Goal: Task Accomplishment & Management: Complete application form

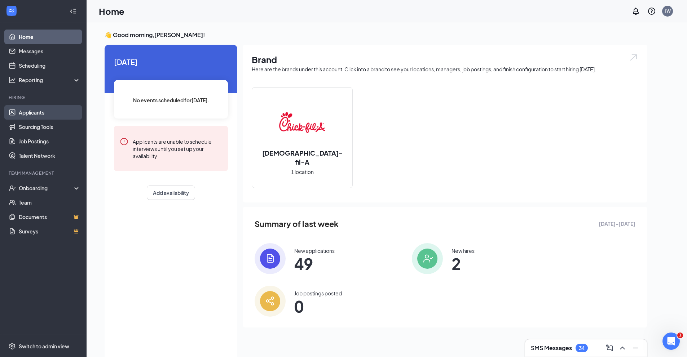
click at [37, 115] on link "Applicants" at bounding box center [50, 112] width 62 height 14
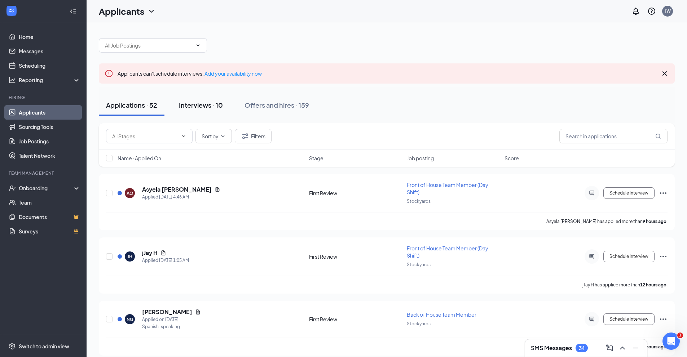
click at [199, 107] on div "Interviews · 10" at bounding box center [201, 105] width 44 height 9
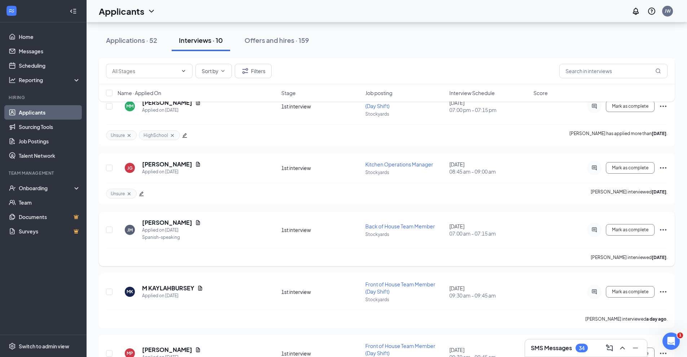
scroll to position [325, 0]
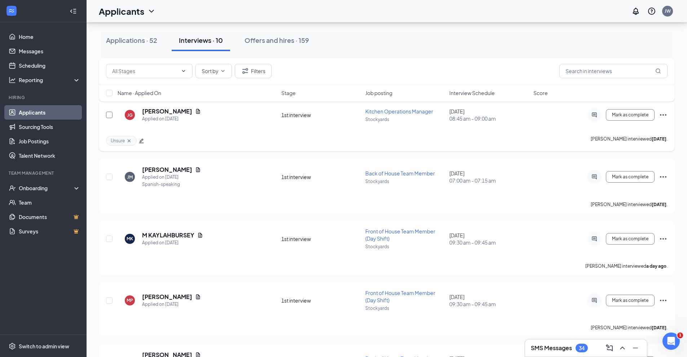
click at [109, 116] on input "checkbox" at bounding box center [109, 115] width 6 height 6
checkbox input "true"
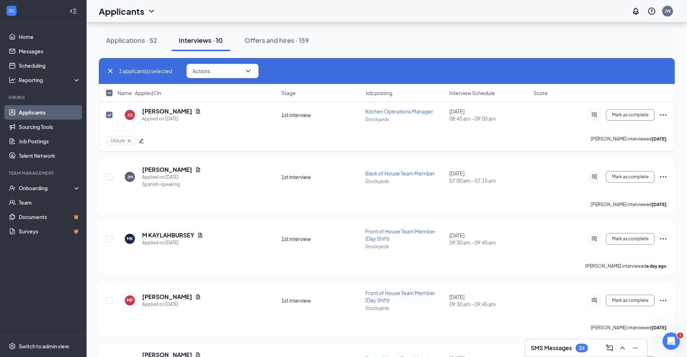
click at [664, 114] on icon "Ellipses" at bounding box center [663, 115] width 9 height 9
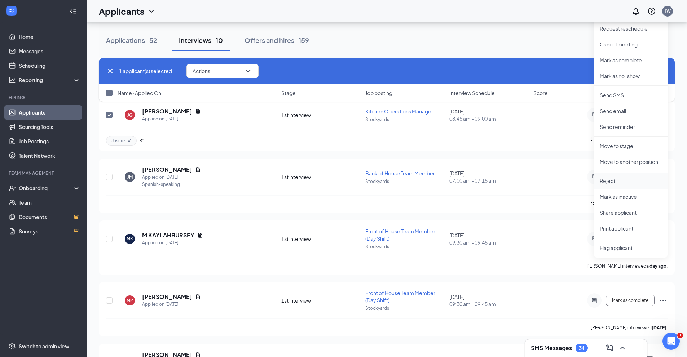
click at [627, 182] on p "Reject" at bounding box center [631, 180] width 62 height 7
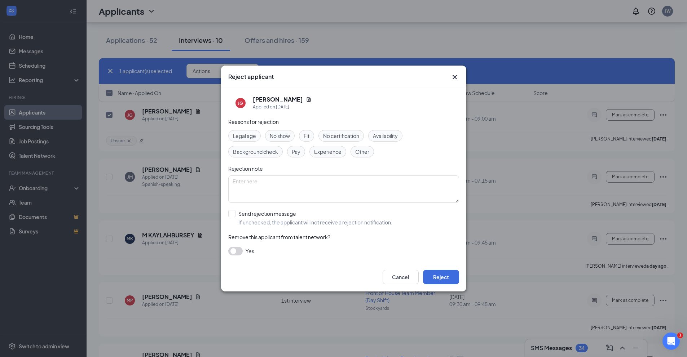
click at [360, 151] on span "Other" at bounding box center [362, 152] width 14 height 8
click at [308, 189] on textarea at bounding box center [343, 189] width 231 height 27
type textarea "Applicant declined"
click at [452, 280] on button "Reject" at bounding box center [441, 277] width 36 height 14
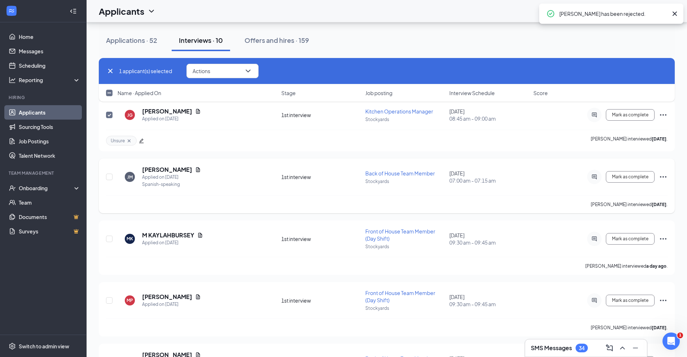
checkbox input "false"
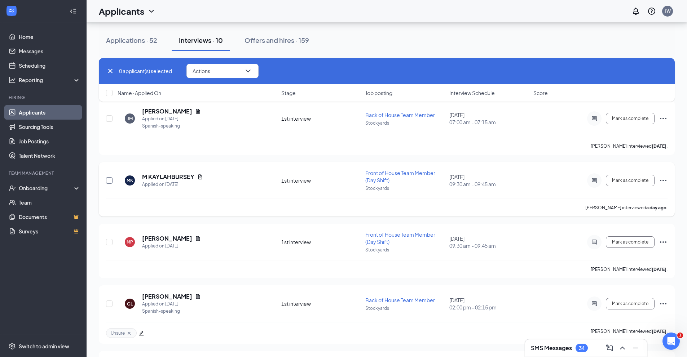
click at [106, 179] on input "checkbox" at bounding box center [109, 180] width 6 height 6
click at [664, 181] on icon "Ellipses" at bounding box center [663, 180] width 9 height 9
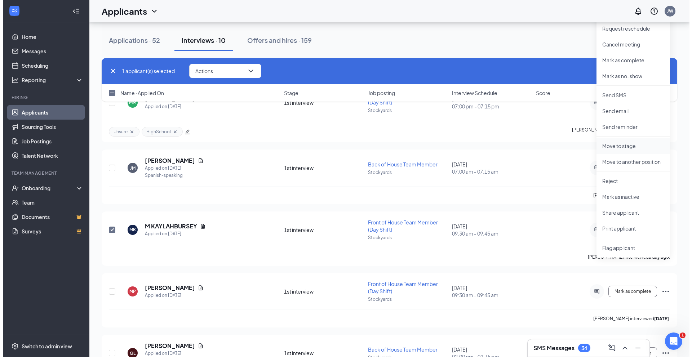
scroll to position [289, 0]
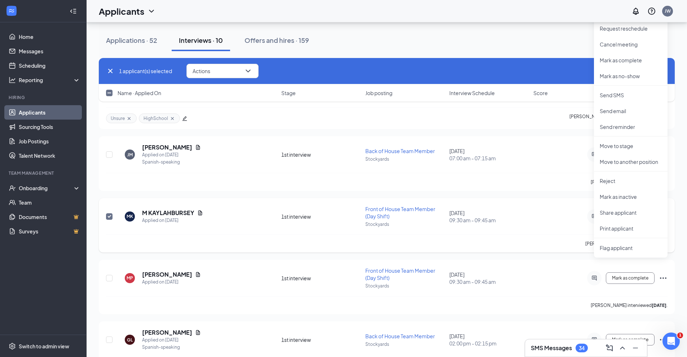
click at [253, 231] on div "MK M KAYLAHBURSEY Applied on [DATE] 1st interview Front of House Team Member (D…" at bounding box center [387, 220] width 562 height 29
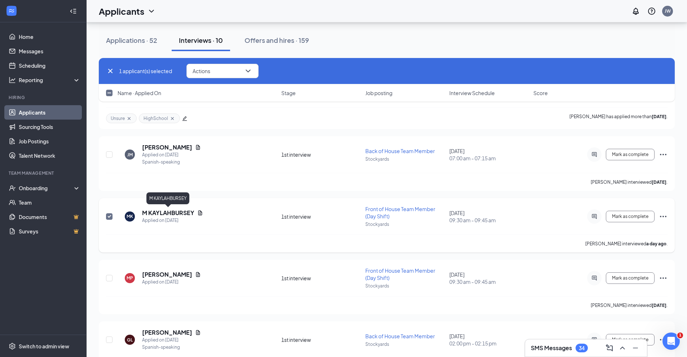
click at [176, 213] on h5 "M KAYLAHBURSEY" at bounding box center [168, 213] width 52 height 8
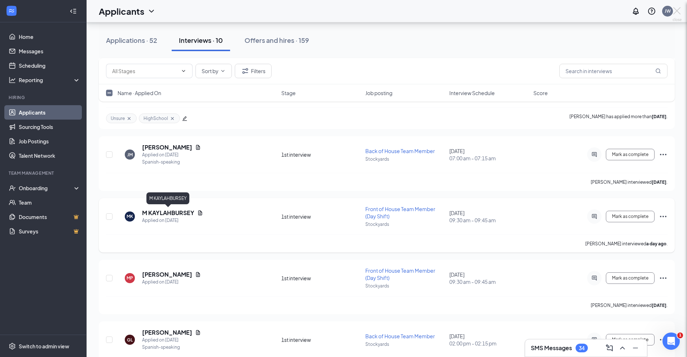
checkbox input "false"
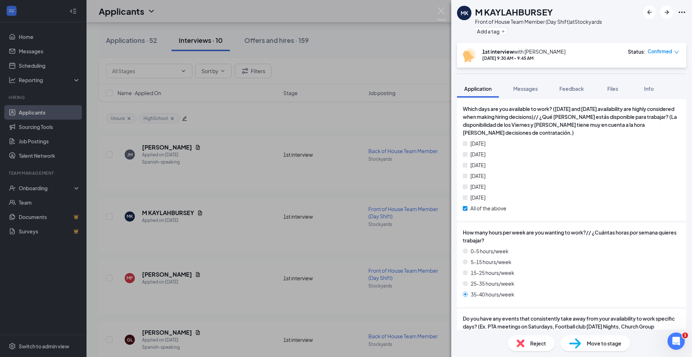
scroll to position [613, 0]
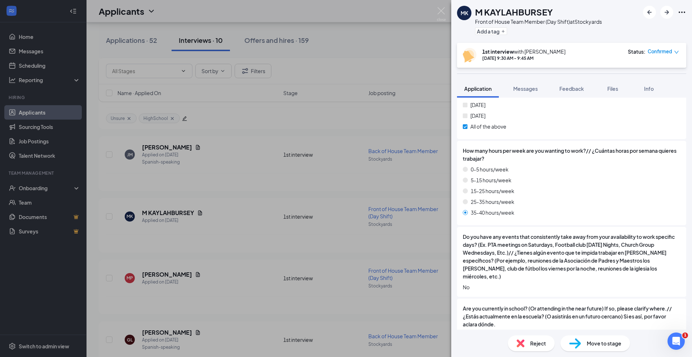
click at [594, 338] on div "Move to stage" at bounding box center [596, 344] width 70 height 16
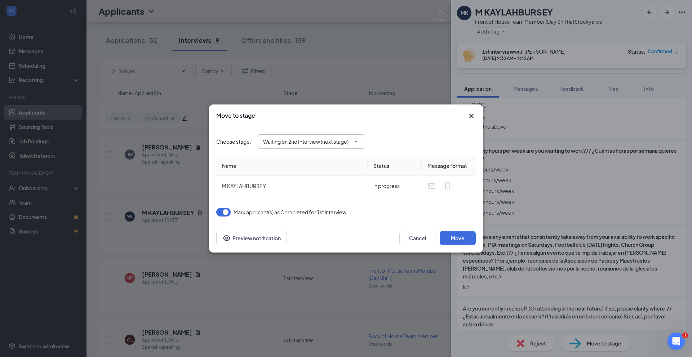
click at [357, 140] on icon "ChevronDown" at bounding box center [356, 142] width 6 height 6
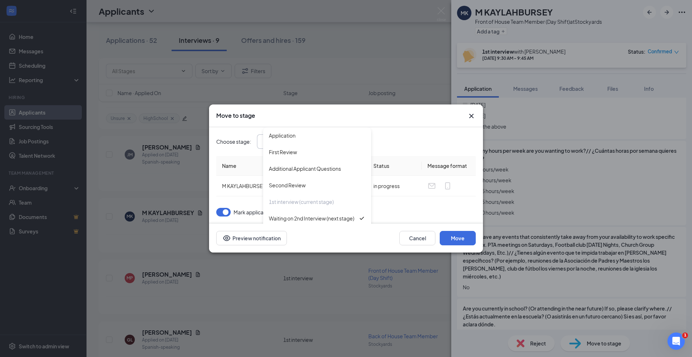
click at [457, 211] on div "Mark applicant(s) as Completed for 1st interview" at bounding box center [346, 212] width 260 height 9
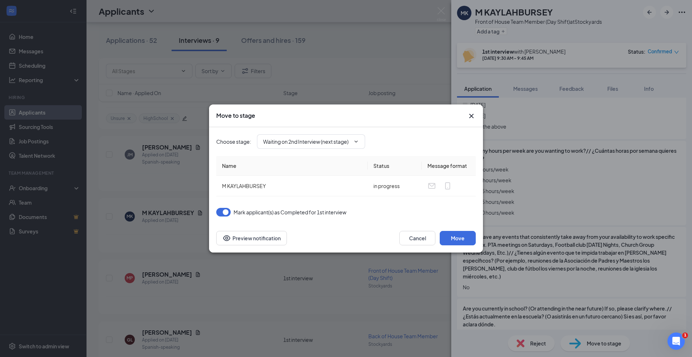
click at [357, 140] on icon "ChevronDown" at bounding box center [356, 142] width 6 height 6
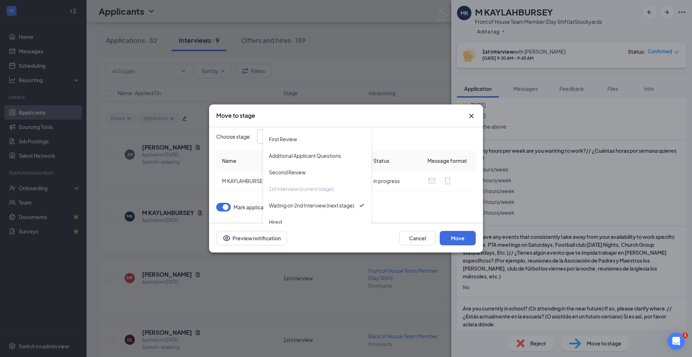
scroll to position [13, 0]
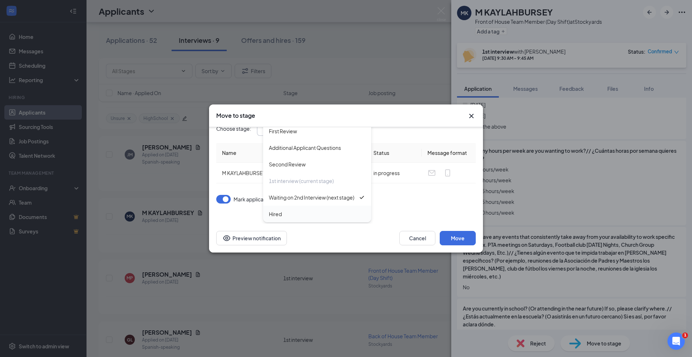
click at [303, 217] on div "Hired" at bounding box center [317, 214] width 97 height 8
type input "Hired"
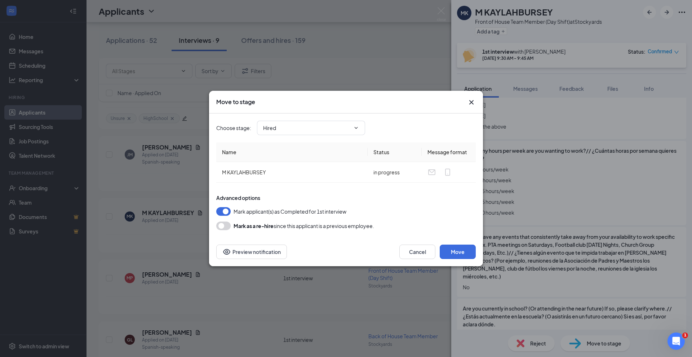
scroll to position [0, 0]
click at [454, 252] on button "Move" at bounding box center [458, 252] width 36 height 14
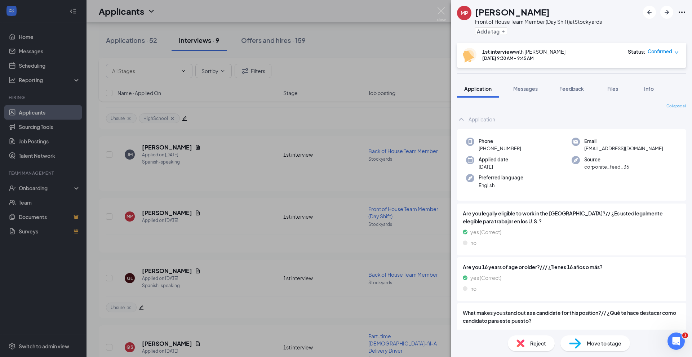
click at [608, 343] on span "Move to stage" at bounding box center [604, 344] width 35 height 8
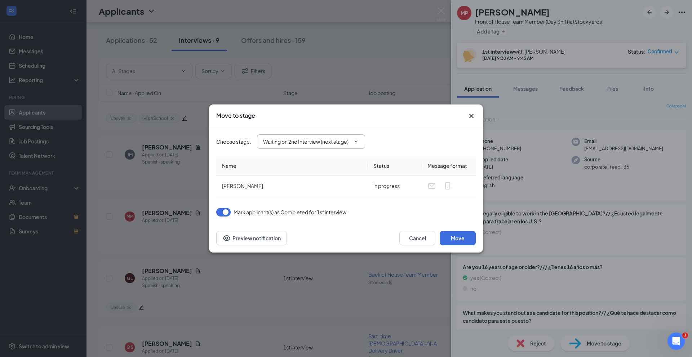
click at [341, 141] on input "Waiting on 2nd Interview (next stage)" at bounding box center [306, 142] width 87 height 8
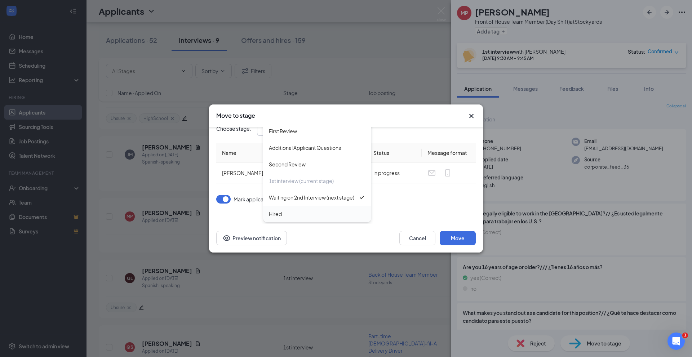
click at [301, 215] on div "Hired" at bounding box center [317, 214] width 97 height 8
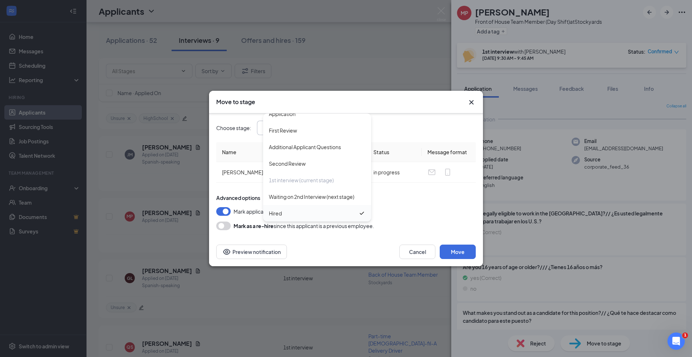
type input "Hired"
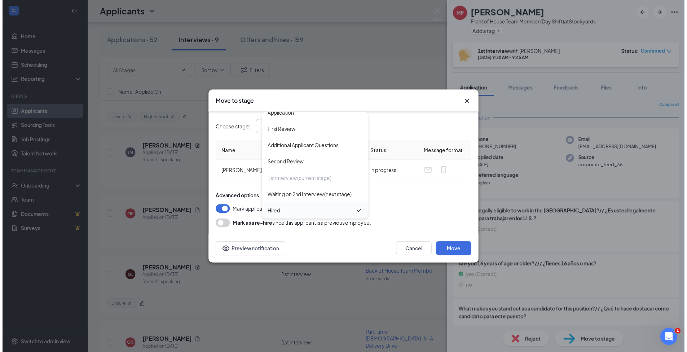
scroll to position [0, 0]
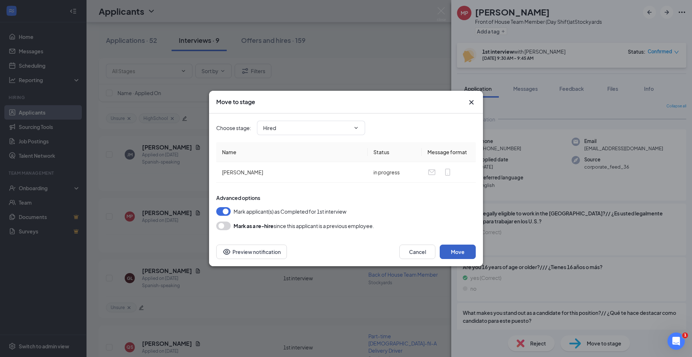
click at [456, 252] on button "Move" at bounding box center [458, 252] width 36 height 14
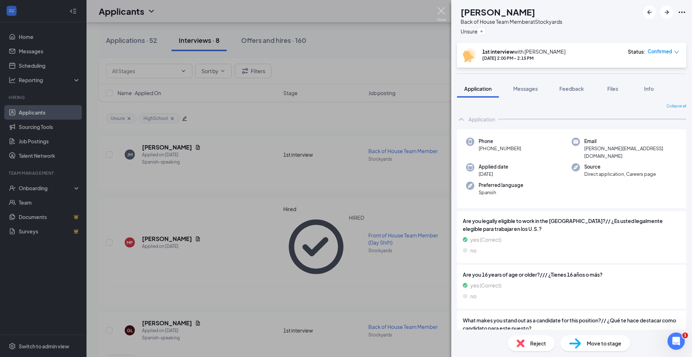
click at [442, 10] on img at bounding box center [441, 14] width 9 height 14
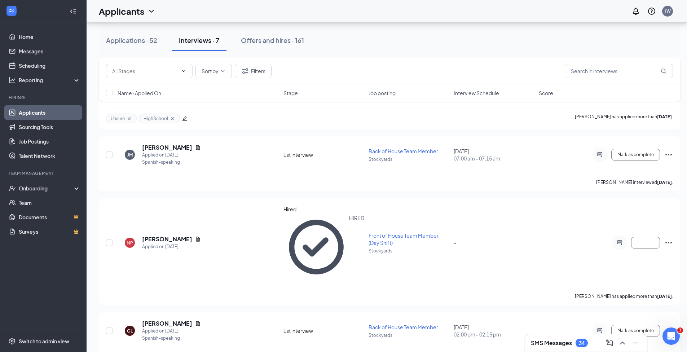
scroll to position [264, 0]
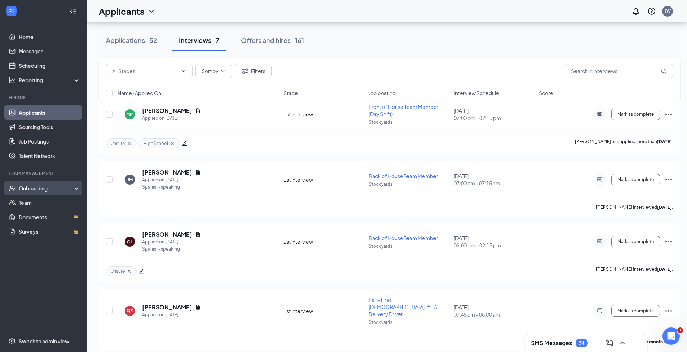
click at [40, 185] on div "Onboarding" at bounding box center [47, 188] width 56 height 7
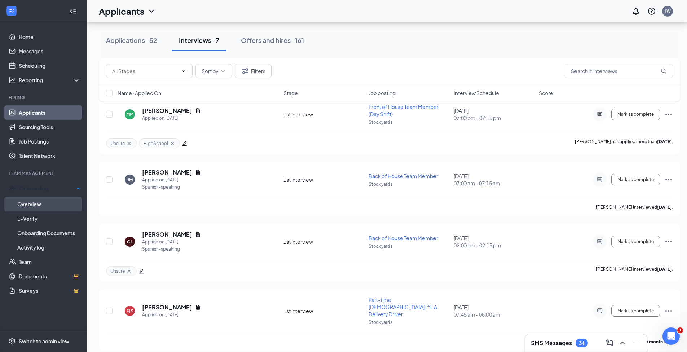
click at [57, 200] on link "Overview" at bounding box center [48, 204] width 63 height 14
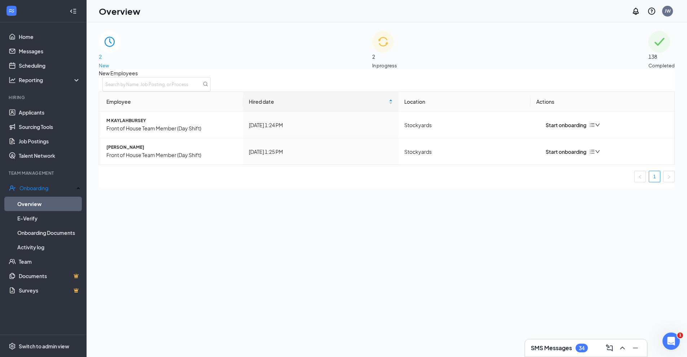
click at [397, 62] on span "In progress" at bounding box center [384, 65] width 25 height 7
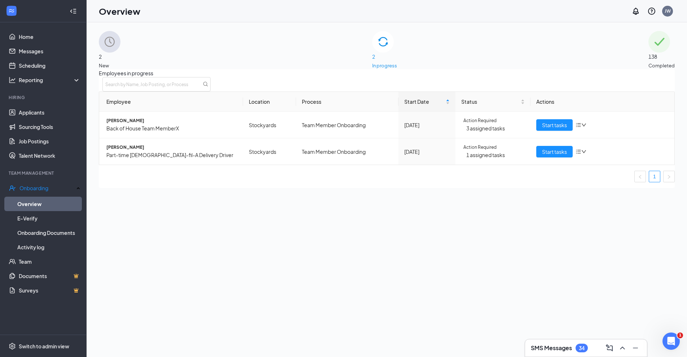
click at [120, 48] on div "2 New" at bounding box center [110, 50] width 22 height 38
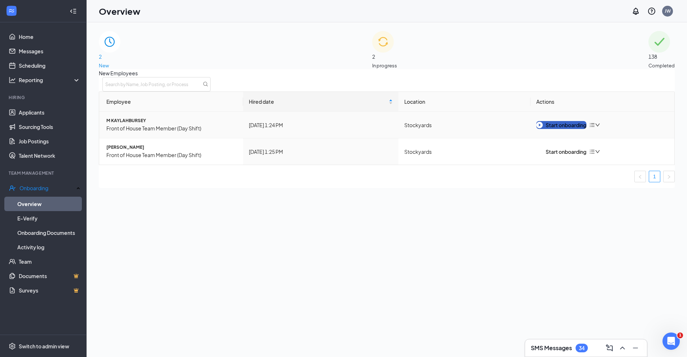
click at [562, 129] on div "Start onboarding" at bounding box center [561, 125] width 50 height 8
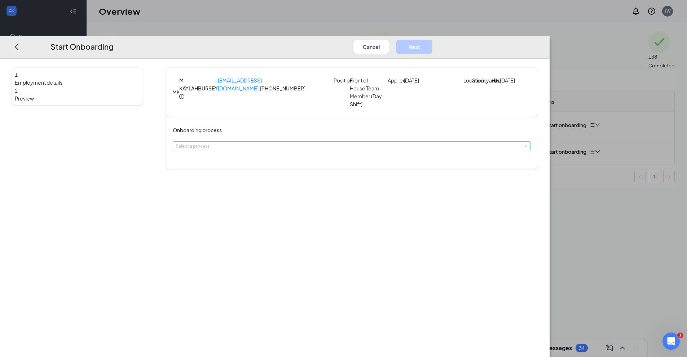
click at [318, 150] on div "Select a process" at bounding box center [350, 146] width 349 height 7
click at [310, 173] on li "Team Member Onboarding" at bounding box center [301, 168] width 118 height 12
type input "[DATE]"
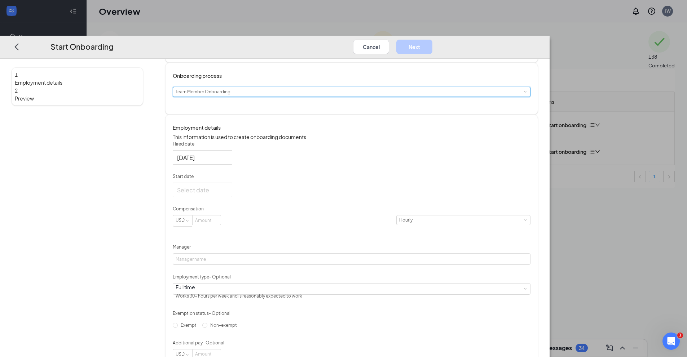
scroll to position [72, 0]
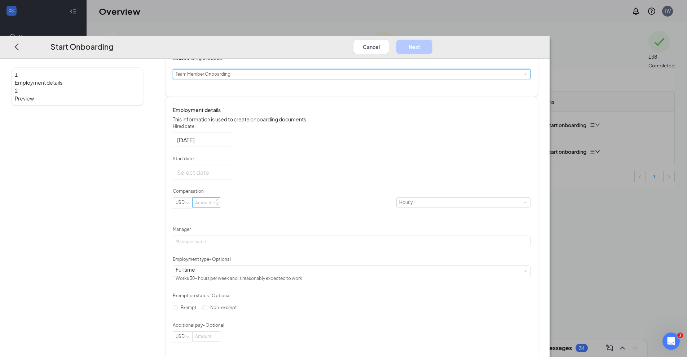
click at [221, 207] on input at bounding box center [207, 202] width 28 height 9
type input "14"
click at [334, 165] on div "Start date" at bounding box center [352, 160] width 358 height 9
click at [228, 177] on div at bounding box center [202, 172] width 51 height 9
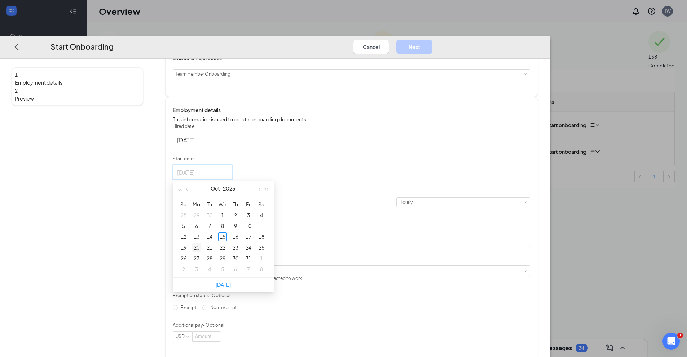
type input "[DATE]"
click at [201, 252] on div "20" at bounding box center [196, 247] width 9 height 9
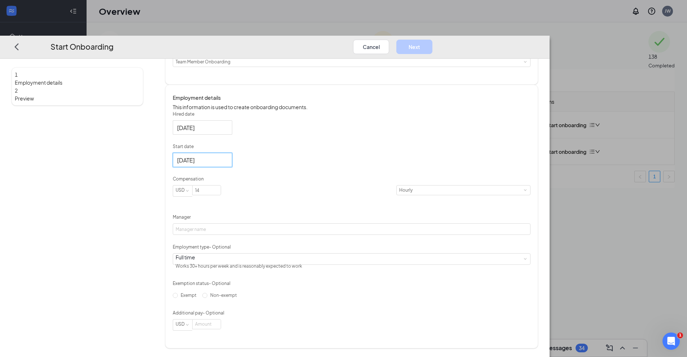
scroll to position [107, 0]
click at [285, 225] on input "Manager" at bounding box center [352, 230] width 358 height 12
type input "[PERSON_NAME]"
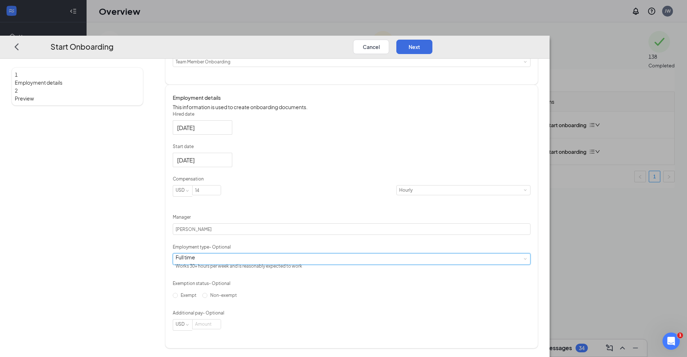
click at [285, 259] on div "Full time Works 30+ hours per week and is reasonably expected to work" at bounding box center [352, 259] width 352 height 11
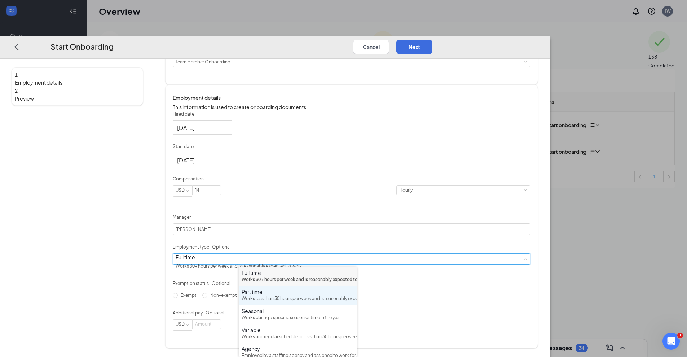
click at [283, 303] on div "Part time Works less than 30 hours per week and is reasonably expected to work" at bounding box center [298, 296] width 113 height 14
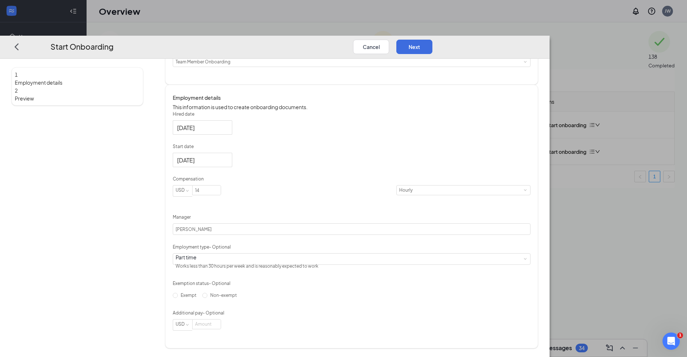
click at [402, 271] on div "Hired date [DATE] Start date [DATE] [DATE] Su Mo Tu We Th Fr Sa 28 29 30 1 2 3 …" at bounding box center [352, 221] width 358 height 220
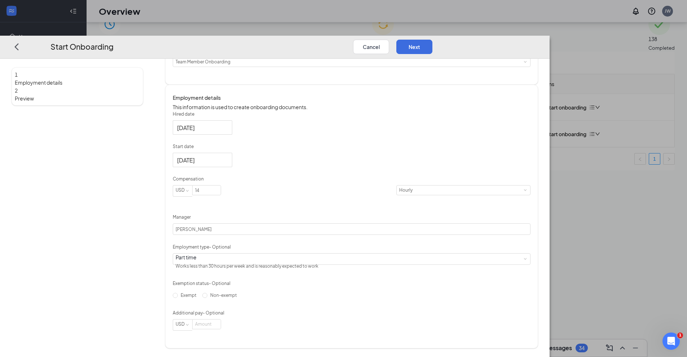
scroll to position [32, 0]
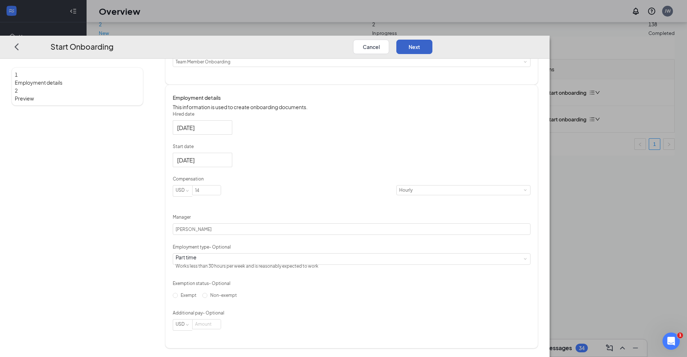
click at [432, 40] on button "Next" at bounding box center [414, 47] width 36 height 14
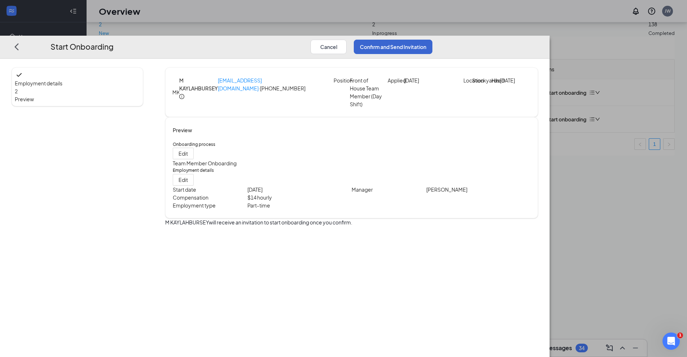
scroll to position [0, 0]
click at [432, 40] on button "Confirm and Send Invitation" at bounding box center [393, 47] width 79 height 14
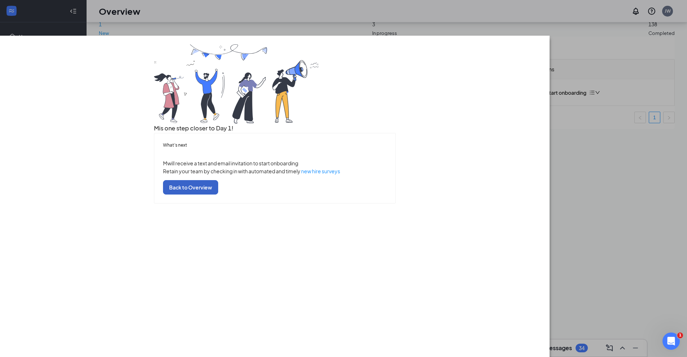
click at [218, 195] on button "Back to Overview" at bounding box center [190, 187] width 55 height 14
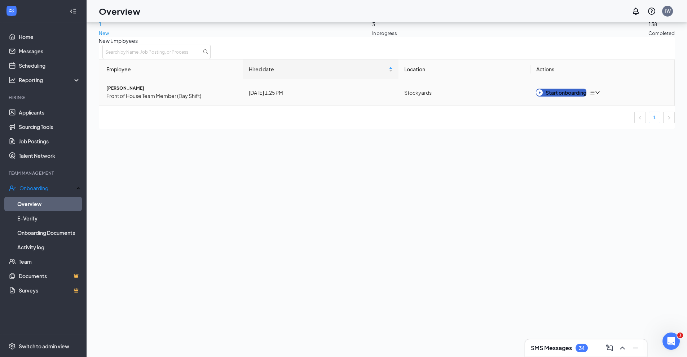
click at [562, 97] on button "Start onboarding" at bounding box center [561, 93] width 50 height 8
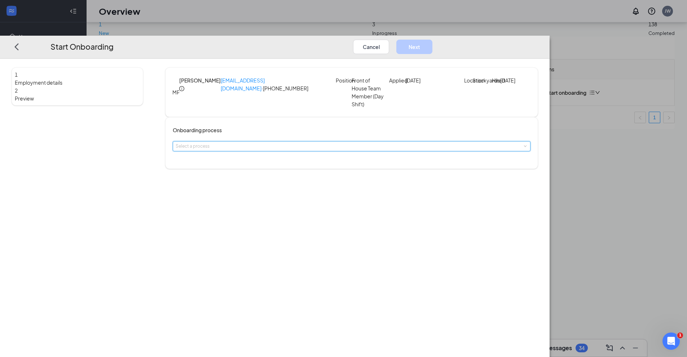
click at [352, 151] on div "Select a process" at bounding box center [352, 146] width 352 height 9
click at [316, 170] on li "Team Member Onboarding" at bounding box center [301, 168] width 118 height 12
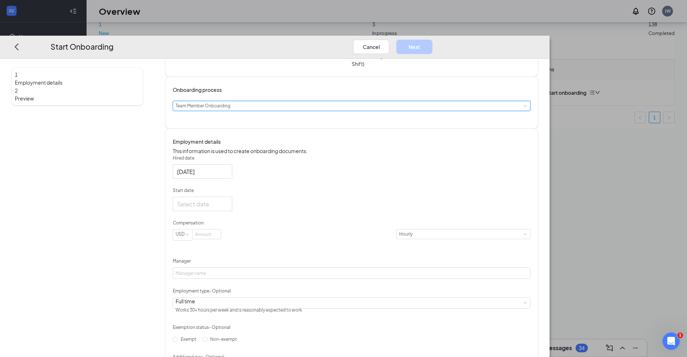
scroll to position [107, 0]
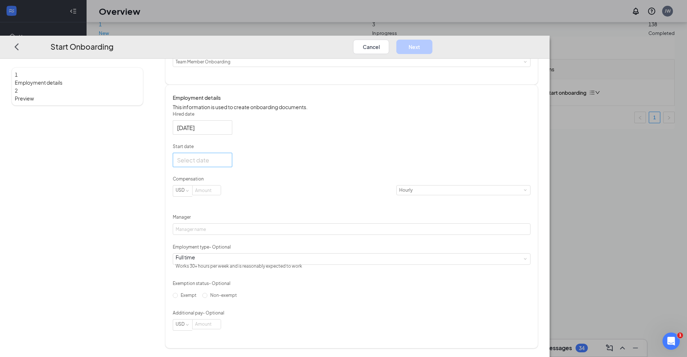
click at [228, 159] on div at bounding box center [202, 160] width 51 height 9
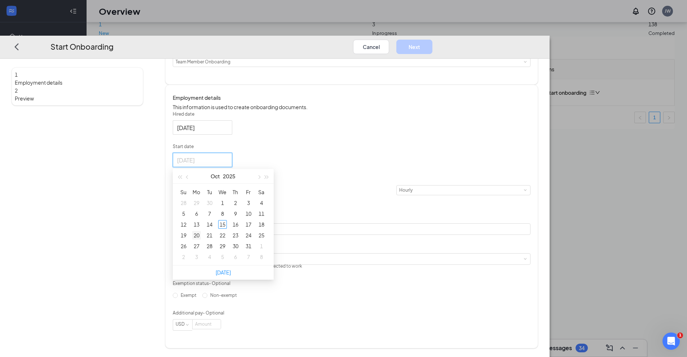
type input "[DATE]"
click at [201, 232] on div "20" at bounding box center [196, 235] width 9 height 9
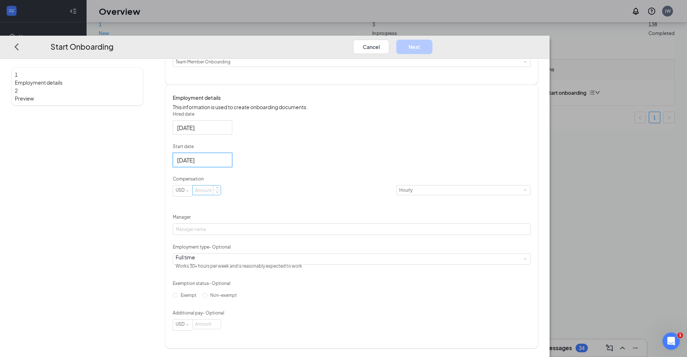
click at [221, 186] on input at bounding box center [207, 190] width 28 height 9
type input "13.25"
click at [292, 225] on input "Manager" at bounding box center [352, 230] width 358 height 12
type input "[PERSON_NAME]"
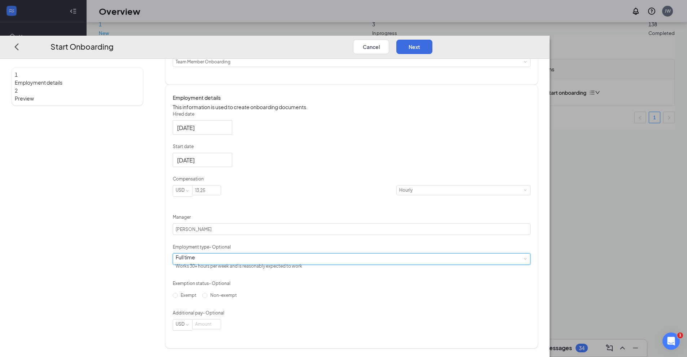
click at [300, 256] on div "Full time Works 30+ hours per week and is reasonably expected to work" at bounding box center [352, 259] width 352 height 11
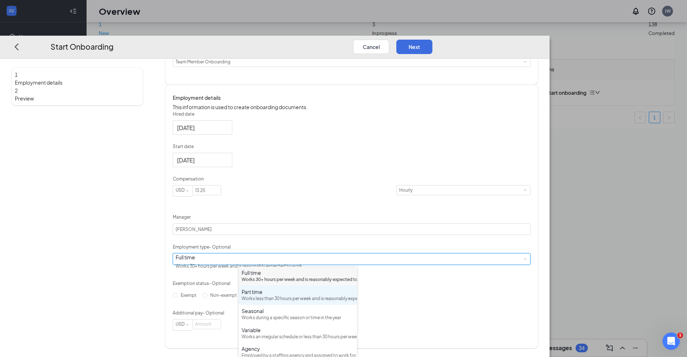
click at [293, 303] on div "Works less than 30 hours per week and is reasonably expected to work" at bounding box center [298, 299] width 113 height 7
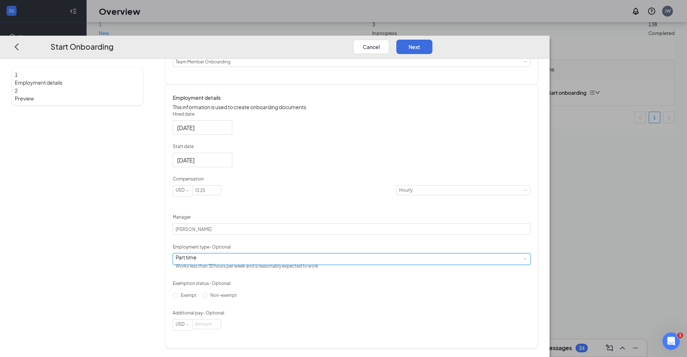
click at [452, 231] on div "Hired date [DATE] Start date [DATE] [DATE] Su Mo Tu We Th Fr Sa 28 29 30 1 2 3 …" at bounding box center [352, 221] width 358 height 220
click at [432, 40] on button "Next" at bounding box center [414, 47] width 36 height 14
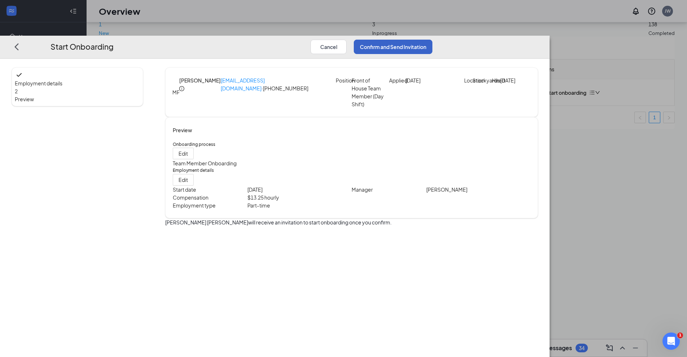
click at [432, 40] on button "Confirm and Send Invitation" at bounding box center [393, 47] width 79 height 14
